Goal: Transaction & Acquisition: Obtain resource

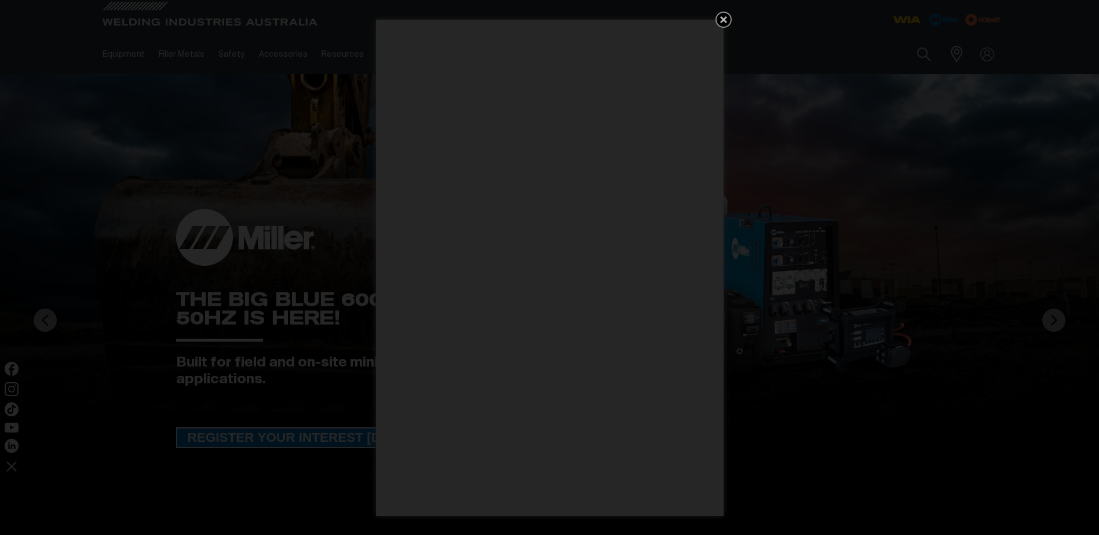
click at [725, 19] on icon "Get 5 WIA Welding Guides Free!" at bounding box center [723, 19] width 7 height 7
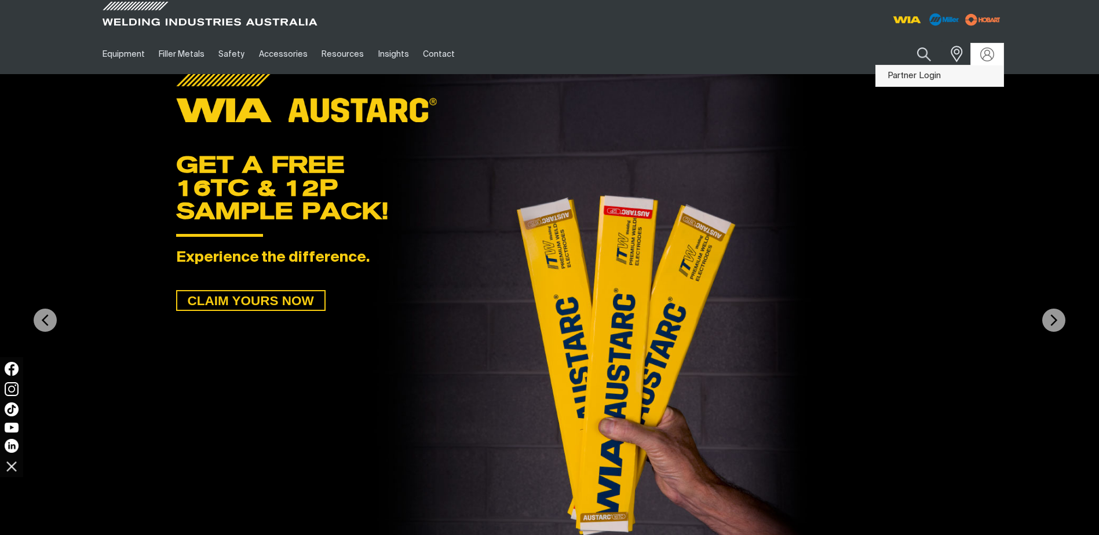
click at [922, 76] on link "Partner Login" at bounding box center [939, 75] width 127 height 21
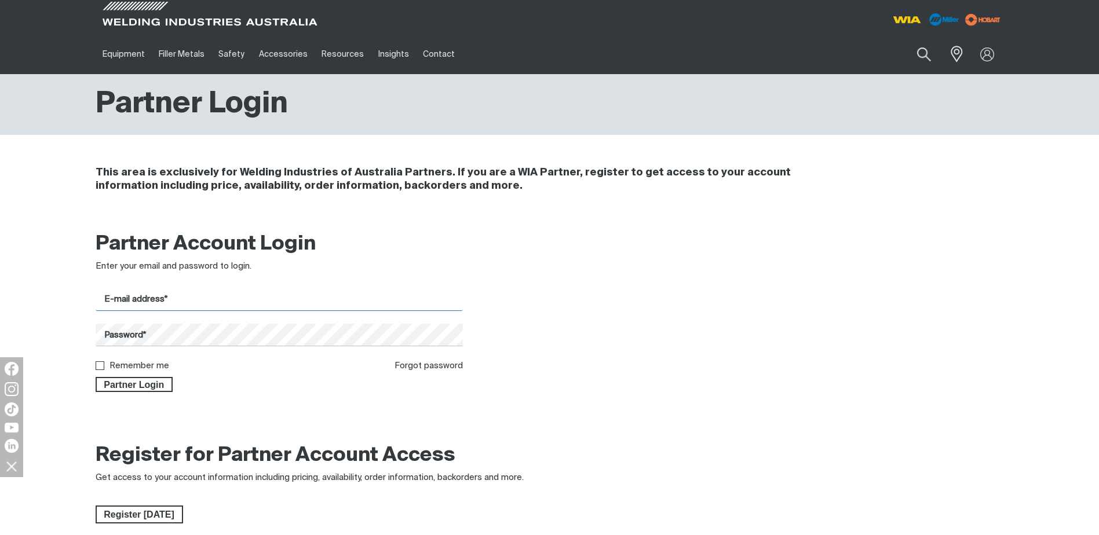
click at [236, 302] on input "E-mail address*" at bounding box center [280, 299] width 368 height 23
type input "[EMAIL_ADDRESS][DOMAIN_NAME]"
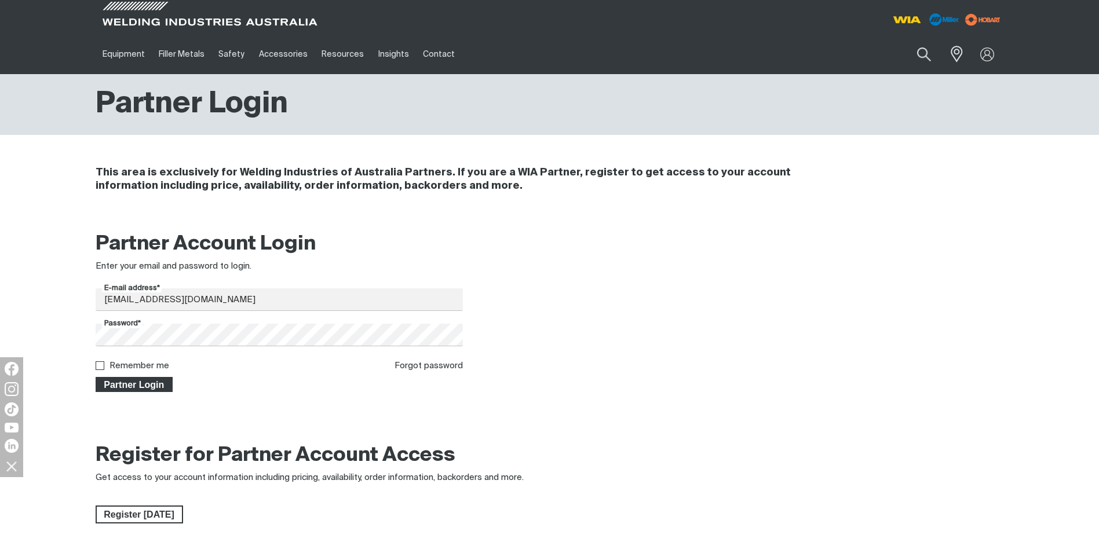
click at [136, 385] on span "Partner Login" at bounding box center [134, 384] width 75 height 15
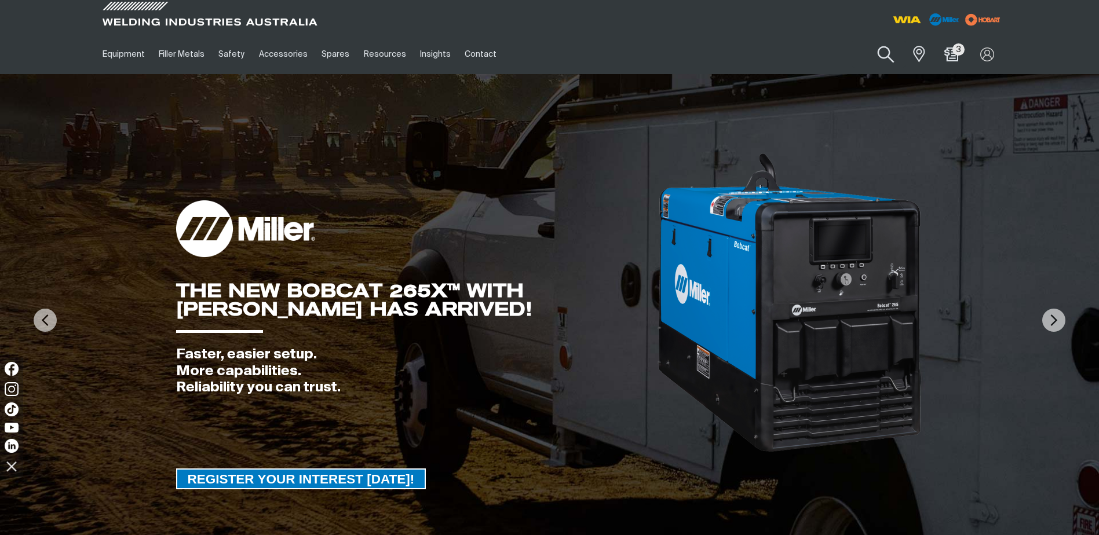
click at [887, 54] on button "Search products" at bounding box center [885, 54] width 47 height 33
click at [758, 52] on input "Search" at bounding box center [815, 54] width 178 height 26
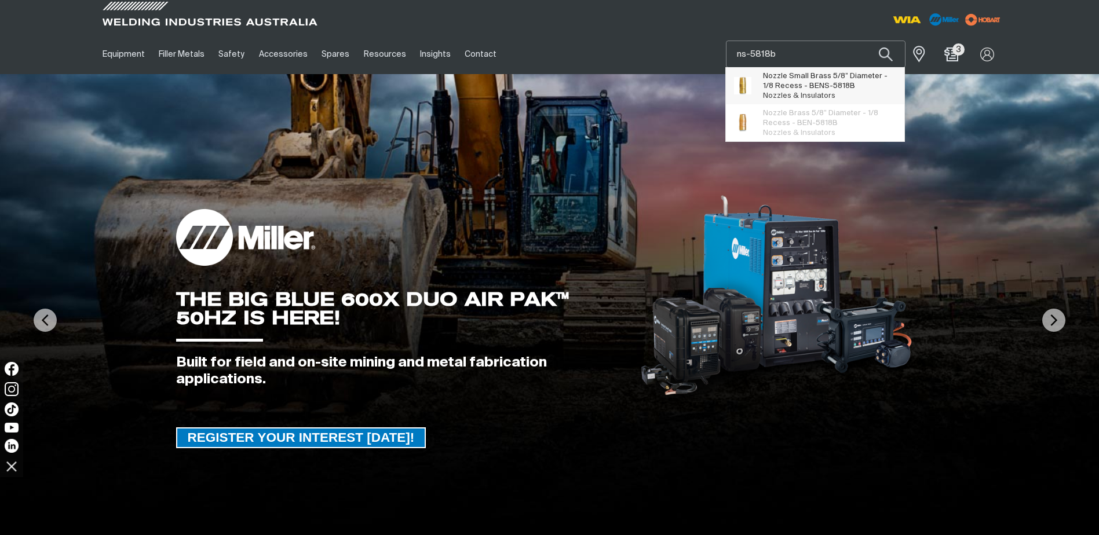
type input "ns-5818b"
click at [786, 86] on span "Nozzle Small Brass 5/8” Diameter - 1/8 Recess - BE NS-5818B" at bounding box center [829, 81] width 133 height 20
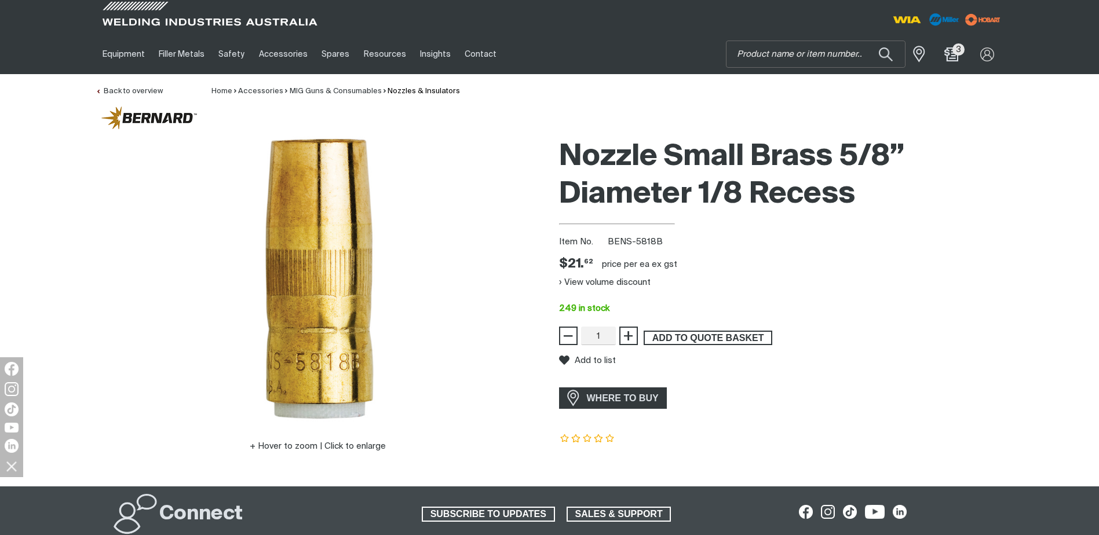
click at [685, 339] on span "ADD TO QUOTE BASKET" at bounding box center [708, 338] width 126 height 15
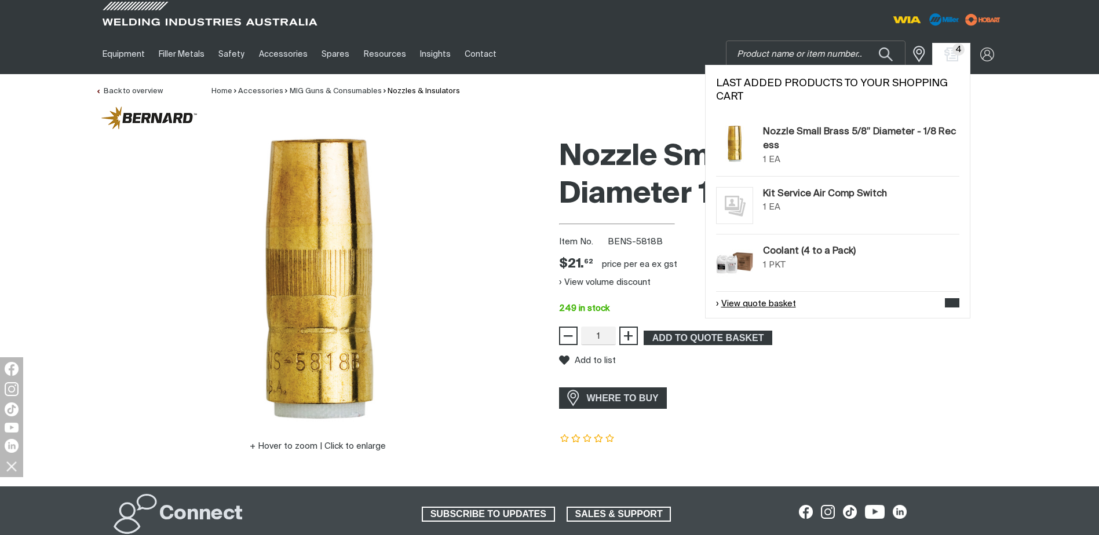
click at [763, 303] on link "View quote basket" at bounding box center [756, 304] width 80 height 13
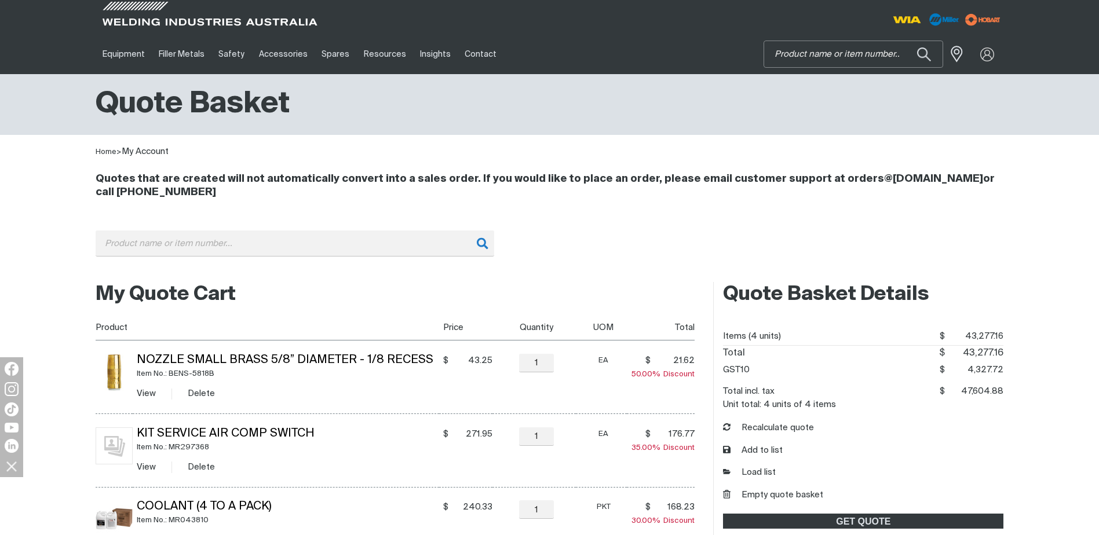
click at [792, 56] on input "Search" at bounding box center [853, 54] width 178 height 26
click at [921, 53] on button "Search products" at bounding box center [923, 54] width 47 height 33
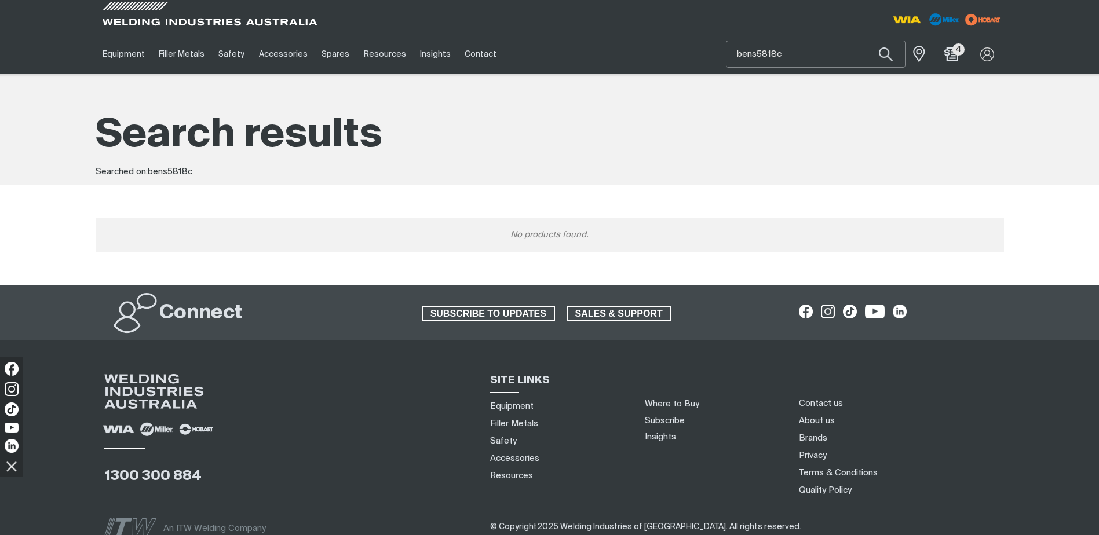
click at [757, 50] on input "bens5818c" at bounding box center [815, 54] width 178 height 26
type input "bens-5818c"
click at [834, 87] on span "BENS-5818C" at bounding box center [830, 86] width 46 height 8
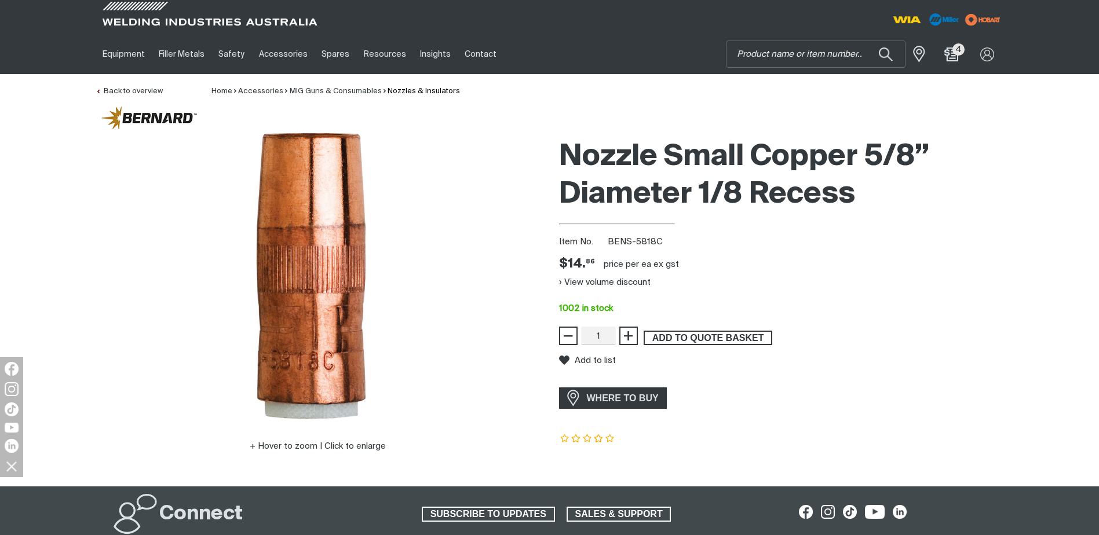
click at [711, 340] on span "ADD TO QUOTE BASKET" at bounding box center [708, 338] width 126 height 15
drag, startPoint x: 699, startPoint y: 338, endPoint x: 703, endPoint y: 347, distance: 10.6
click at [699, 339] on span "ADD TO QUOTE BASKET" at bounding box center [708, 338] width 126 height 15
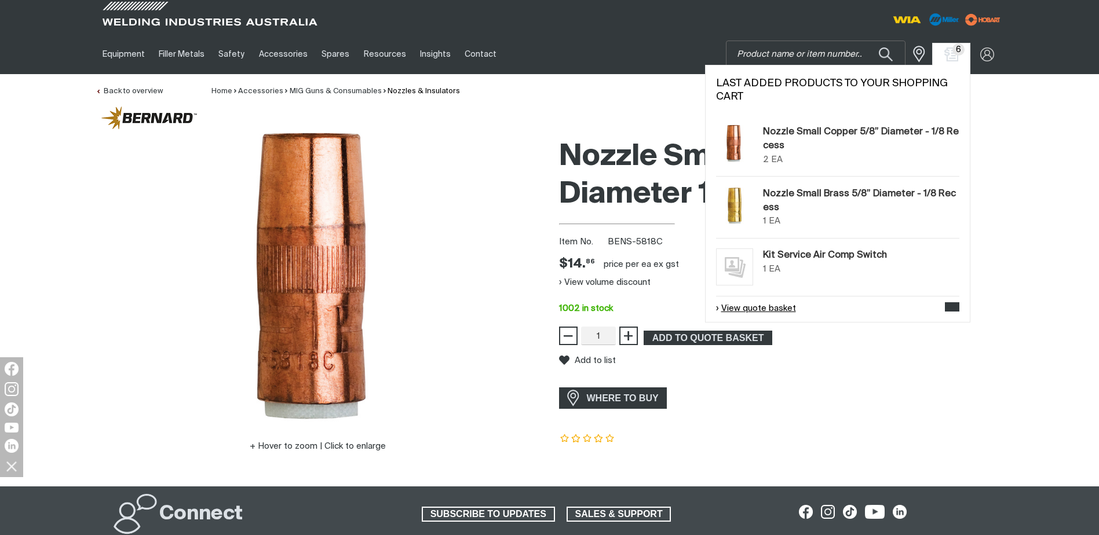
click at [746, 312] on link "View quote basket" at bounding box center [756, 308] width 80 height 13
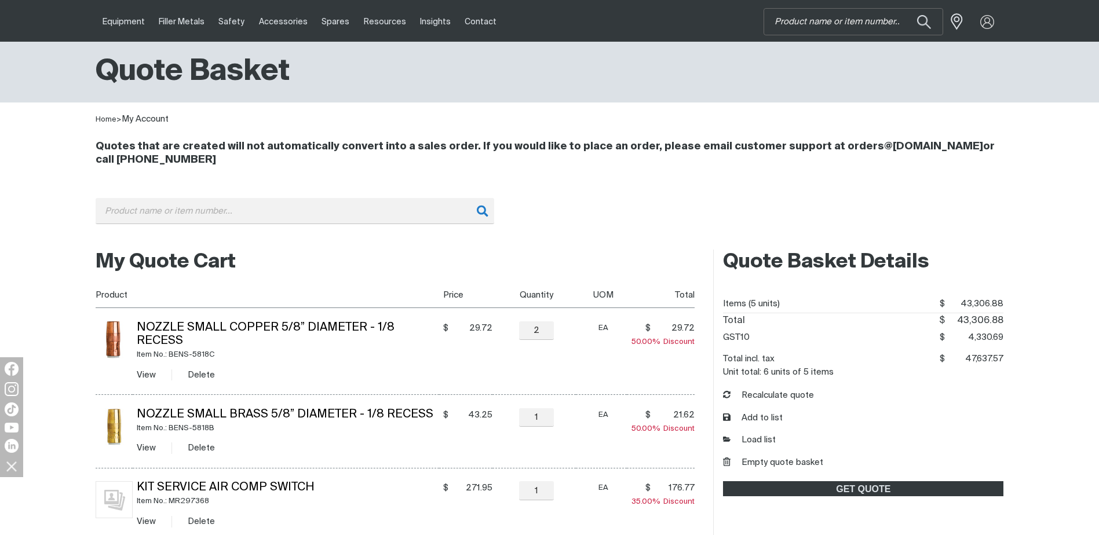
scroll to position [116, 0]
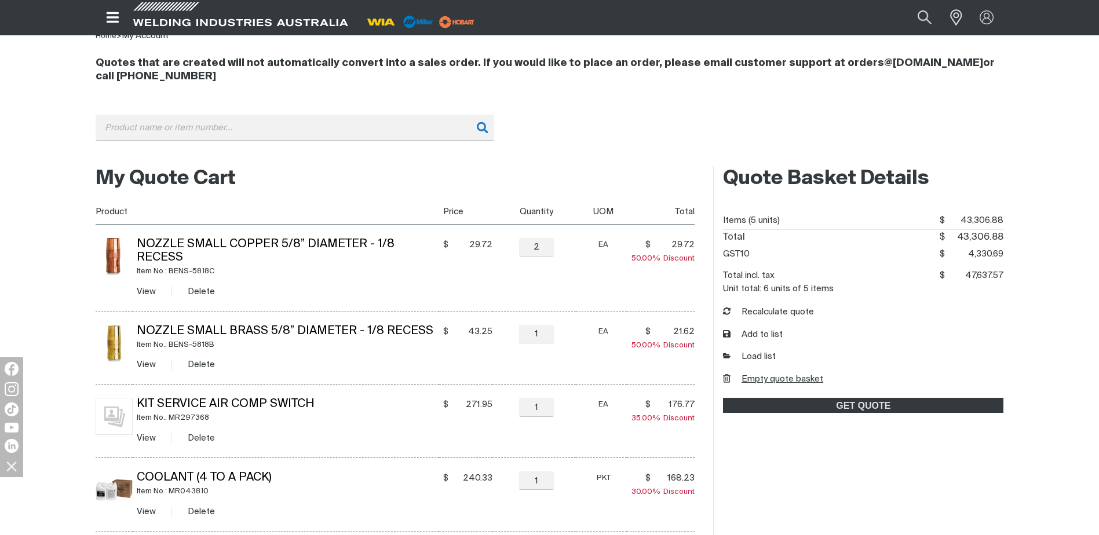
click at [765, 383] on button "Empty quote basket" at bounding box center [773, 379] width 100 height 13
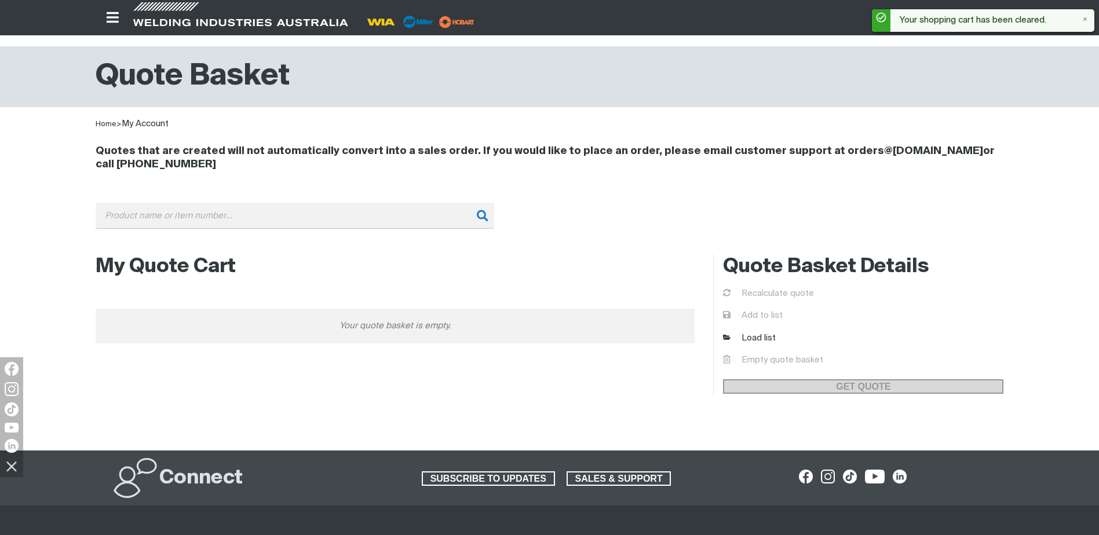
scroll to position [0, 0]
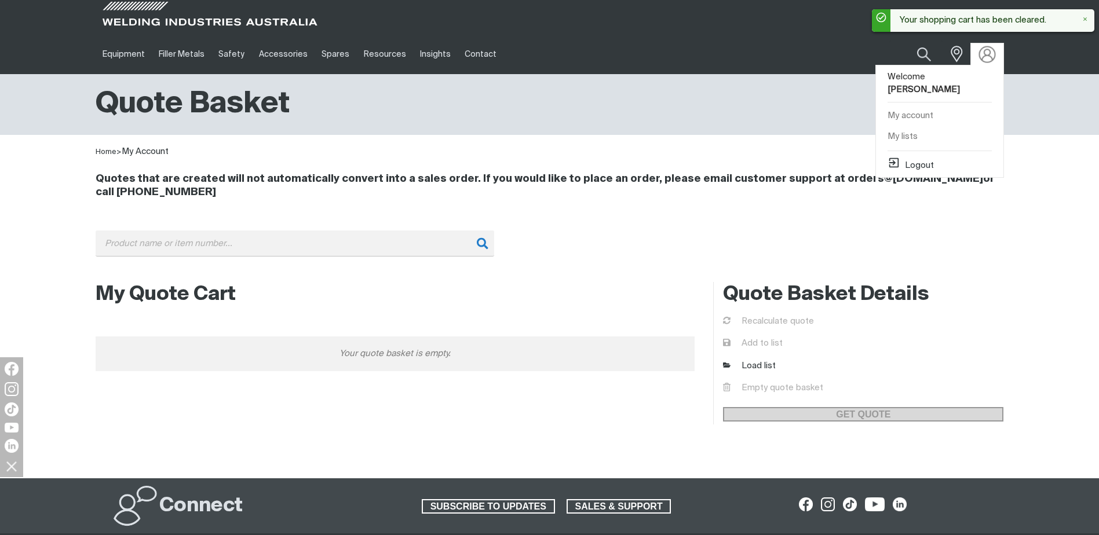
click at [991, 60] on img at bounding box center [986, 54] width 17 height 17
click at [921, 167] on button "Logout" at bounding box center [910, 163] width 46 height 14
